Goal: Task Accomplishment & Management: Manage account settings

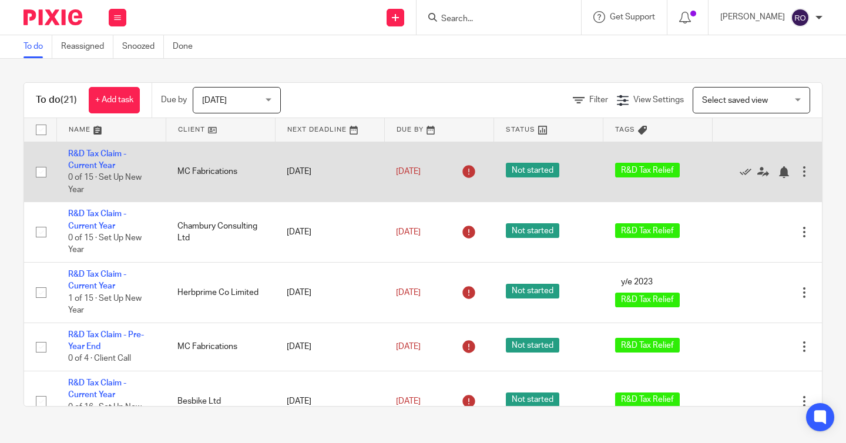
click at [806, 173] on div at bounding box center [804, 172] width 12 height 12
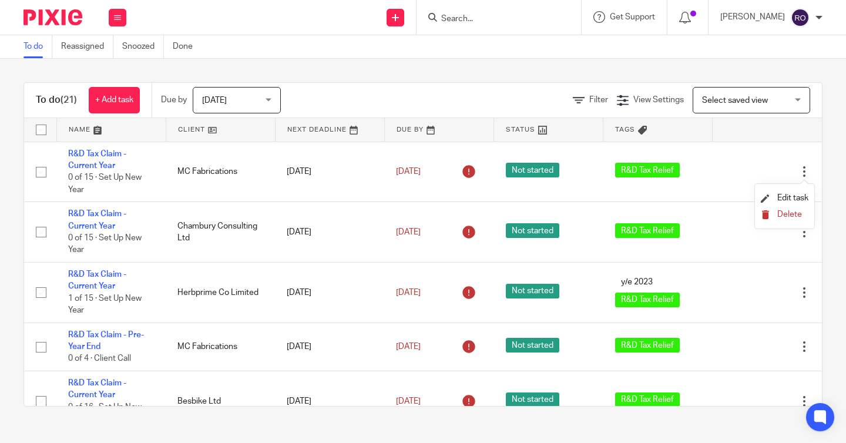
click at [787, 217] on span "Delete" at bounding box center [789, 214] width 25 height 8
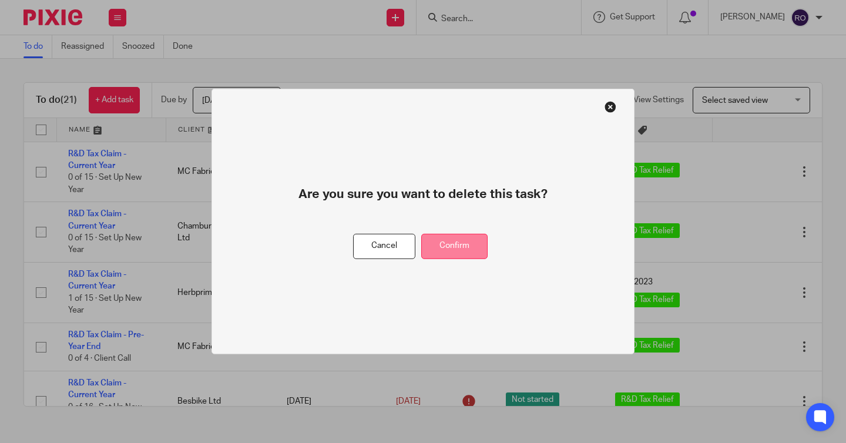
click at [468, 243] on button "Confirm" at bounding box center [454, 246] width 66 height 25
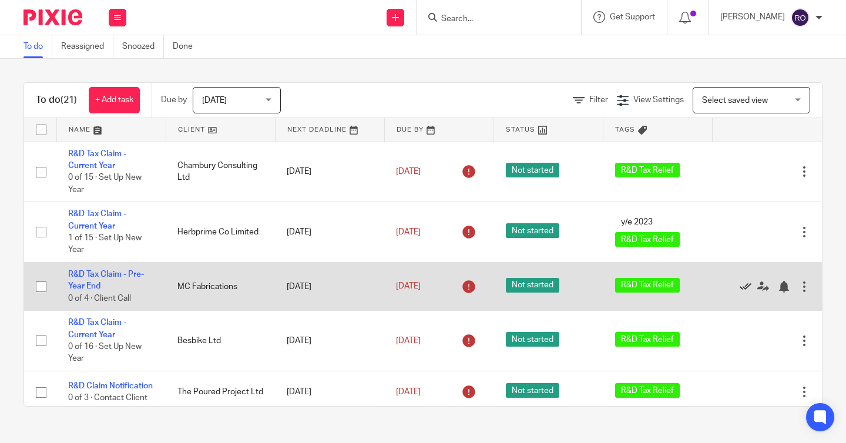
click at [748, 289] on icon at bounding box center [745, 287] width 12 height 12
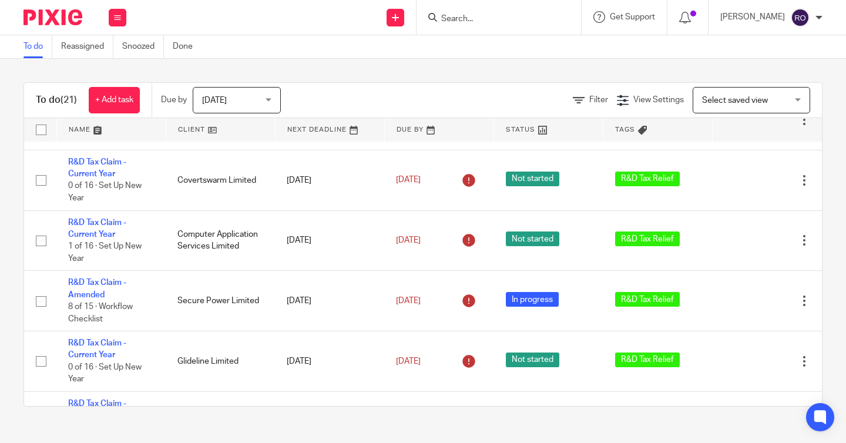
scroll to position [666, 0]
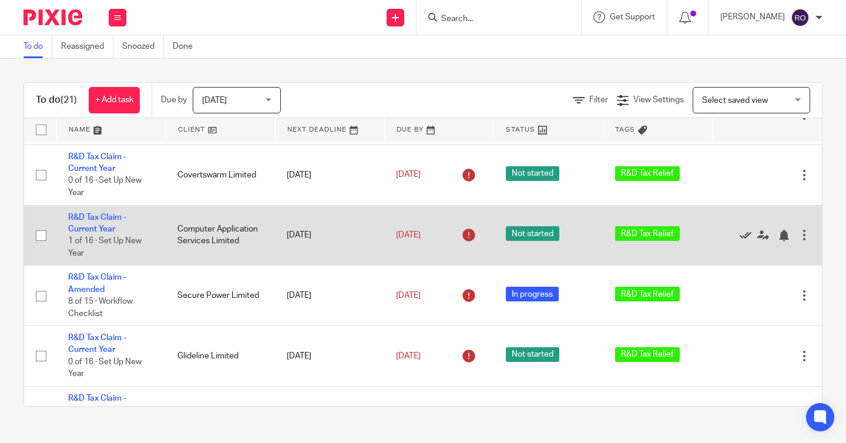
click at [744, 241] on icon at bounding box center [745, 236] width 12 height 12
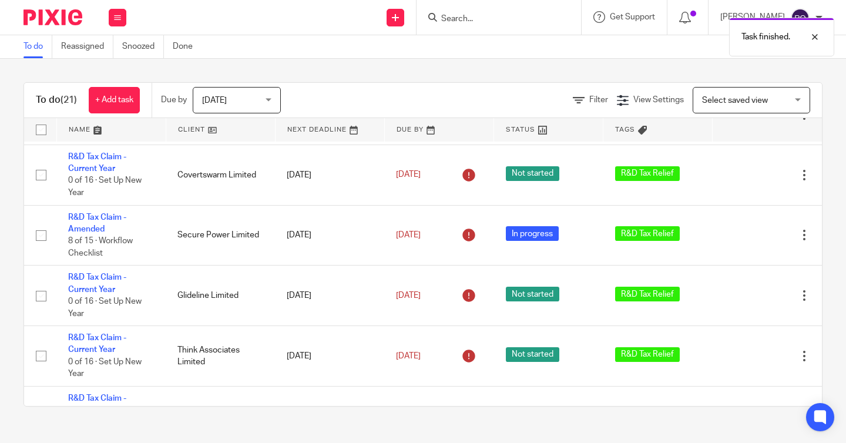
click at [744, 241] on icon at bounding box center [745, 236] width 12 height 12
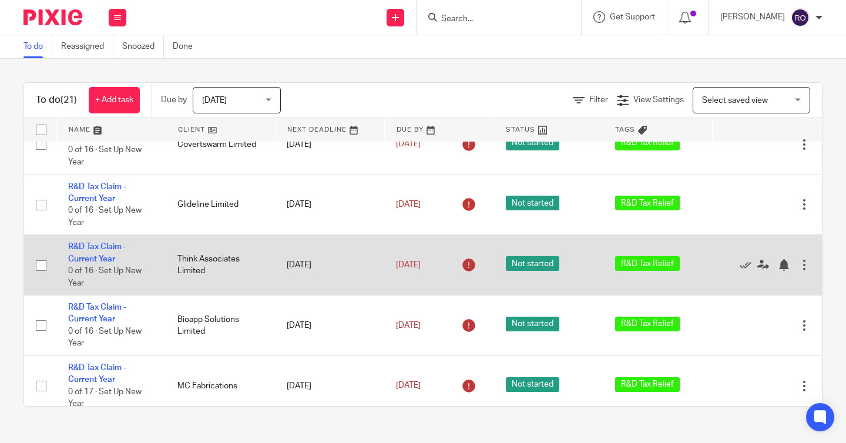
scroll to position [725, 0]
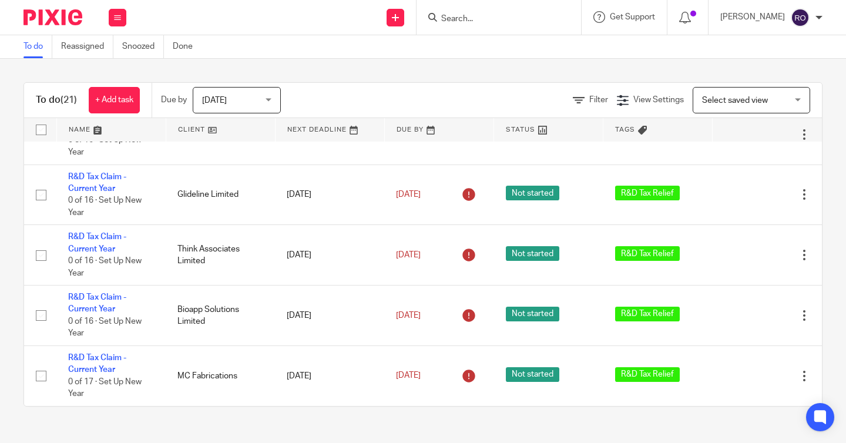
click at [247, 109] on span "[DATE]" at bounding box center [233, 99] width 62 height 25
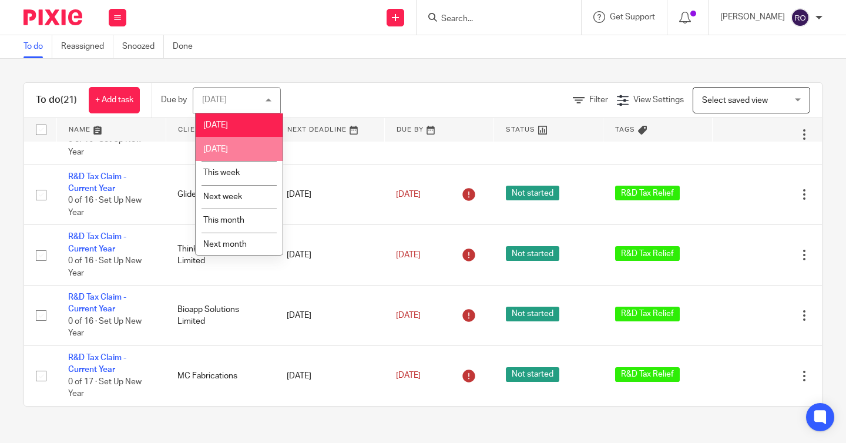
scroll to position [29, 0]
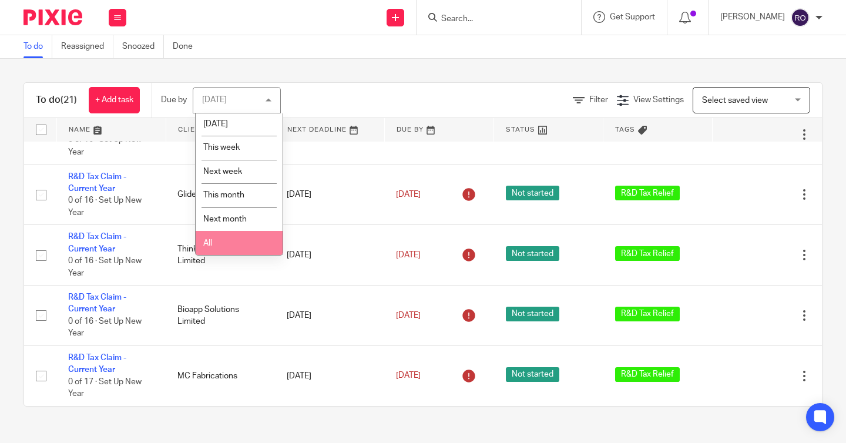
click at [246, 241] on li "All" at bounding box center [239, 243] width 87 height 24
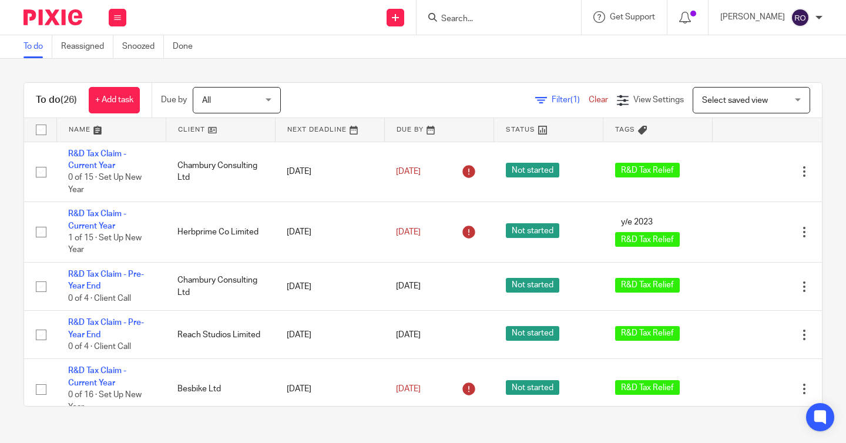
click at [423, 66] on div "To do (26) + Add task Due by All All [DATE] [DATE] This week Next week This mon…" at bounding box center [423, 244] width 846 height 371
